Goal: Task Accomplishment & Management: Manage account settings

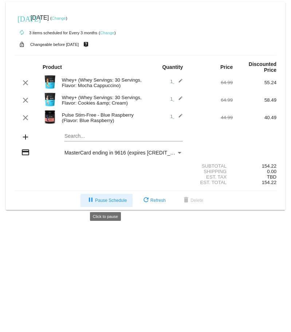
click at [100, 201] on span "pause Pause Schedule" at bounding box center [106, 200] width 40 height 5
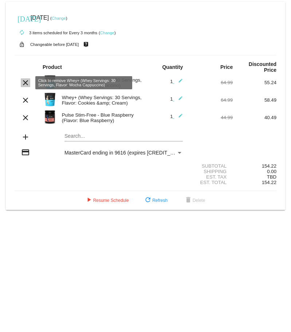
click at [26, 82] on mat-icon "clear" at bounding box center [25, 82] width 9 height 9
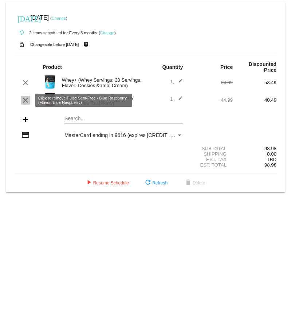
click at [26, 101] on mat-icon "clear" at bounding box center [25, 100] width 9 height 9
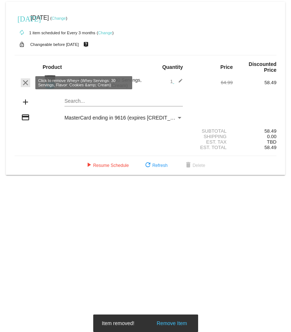
click at [26, 84] on mat-icon "clear" at bounding box center [25, 82] width 9 height 9
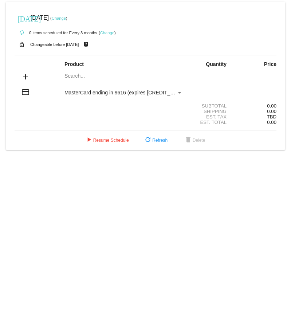
click at [66, 20] on link "Change" at bounding box center [59, 18] width 14 height 4
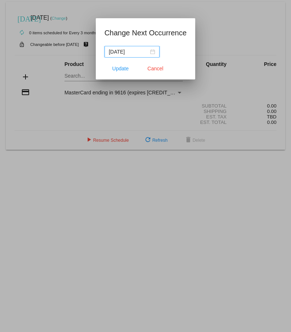
click at [156, 50] on nz-date-picker "[DATE]" at bounding box center [131, 52] width 55 height 12
click at [151, 52] on div "[DATE]" at bounding box center [132, 52] width 46 height 8
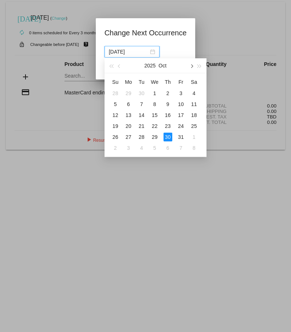
click at [191, 66] on span "button" at bounding box center [191, 66] width 4 height 4
click at [155, 136] on div "31" at bounding box center [154, 136] width 9 height 9
type input "[DATE]"
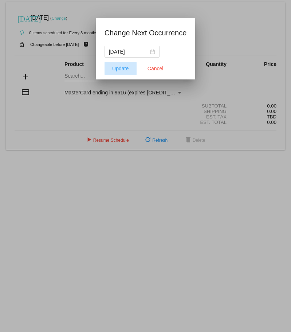
click at [124, 67] on span "Update" at bounding box center [120, 69] width 16 height 6
